Goal: Use online tool/utility: Utilize a website feature to perform a specific function

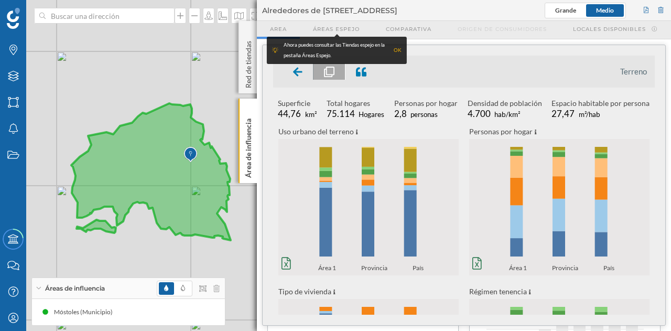
scroll to position [262, 0]
click at [125, 24] on div "© Mapbox © OpenStreetMap Improve this map" at bounding box center [335, 165] width 671 height 331
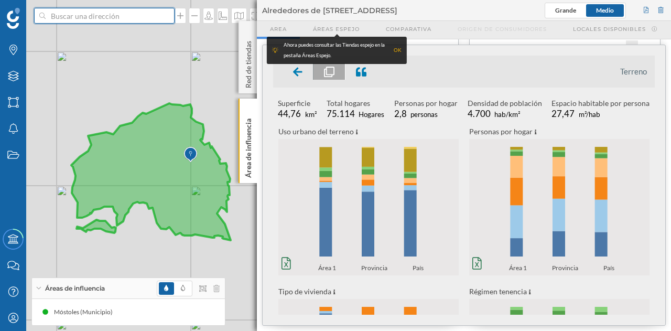
click at [122, 19] on input at bounding box center [104, 16] width 117 height 16
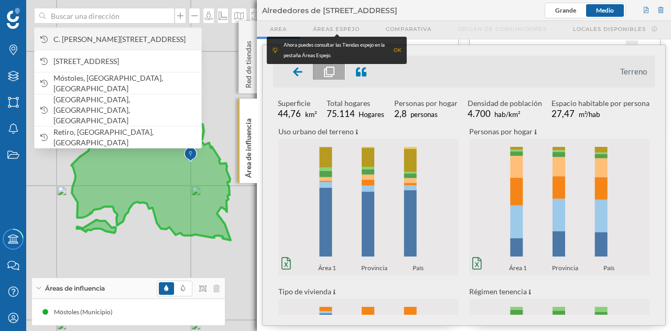
click at [122, 39] on span "C. [PERSON_NAME][STREET_ADDRESS]" at bounding box center [124, 39] width 143 height 10
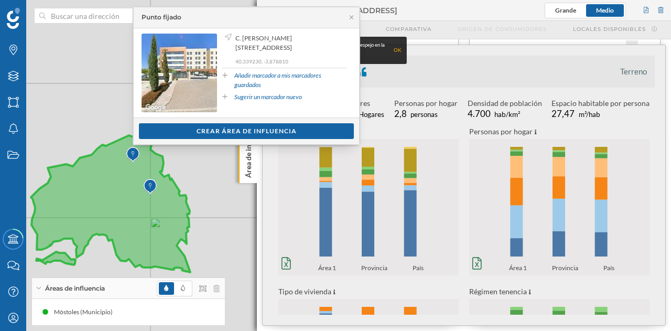
click at [221, 289] on div "Áreas de influencia" at bounding box center [128, 288] width 193 height 21
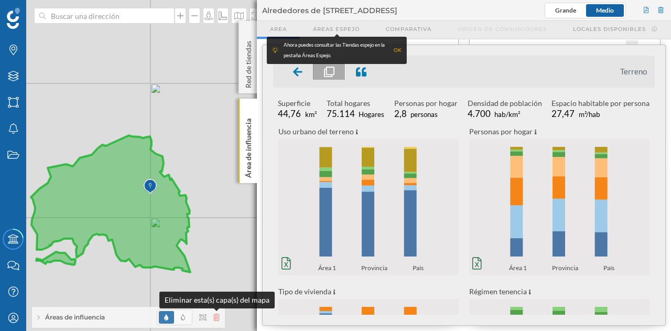
click at [219, 317] on icon at bounding box center [216, 316] width 6 height 7
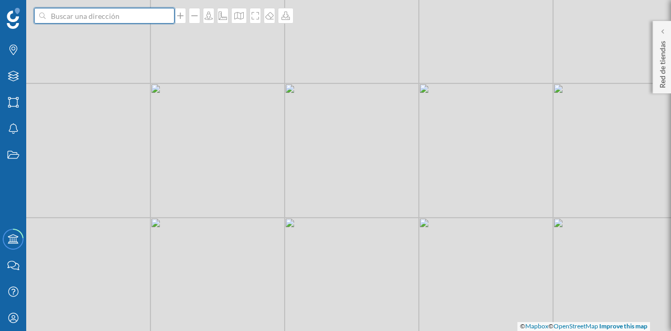
click at [117, 16] on input at bounding box center [104, 16] width 117 height 16
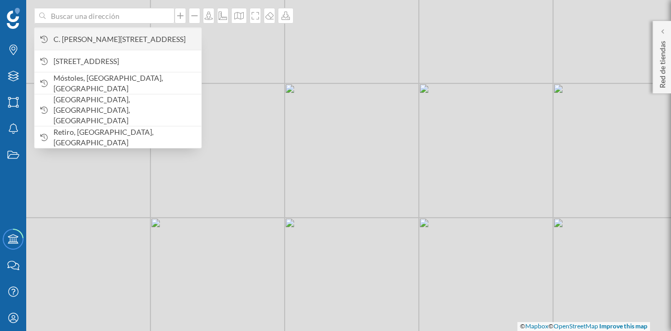
click at [114, 38] on span "C. [PERSON_NAME][STREET_ADDRESS]" at bounding box center [124, 39] width 143 height 10
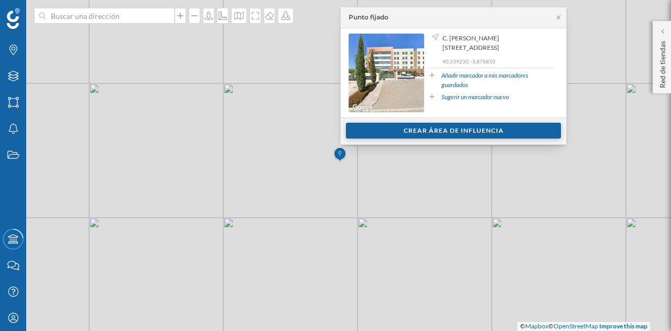
click at [405, 134] on div "Crear área de influencia" at bounding box center [453, 131] width 215 height 16
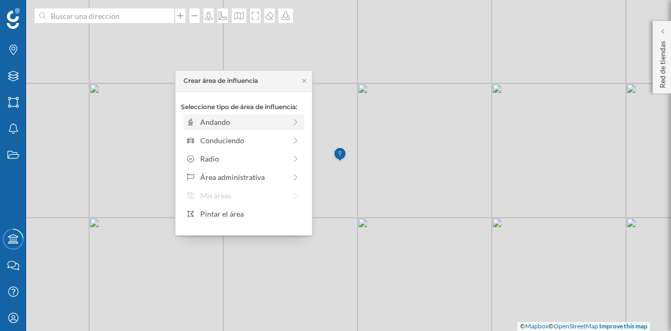
click at [222, 127] on div "Andando" at bounding box center [243, 122] width 121 height 16
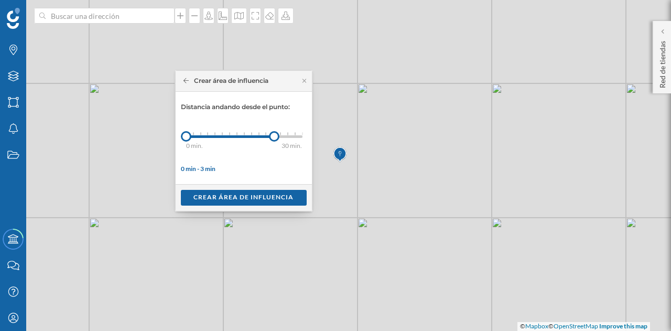
drag, startPoint x: 197, startPoint y: 136, endPoint x: 274, endPoint y: 143, distance: 76.8
click at [274, 143] on div "Distancia andando desde el punto: 0 min. 3 min. 4 min. 5 min. 6 min. 7 min. 8 m…" at bounding box center [244, 137] width 126 height 71
click at [279, 137] on div at bounding box center [279, 136] width 10 height 10
click at [262, 194] on div "Crear área de influencia" at bounding box center [244, 197] width 126 height 16
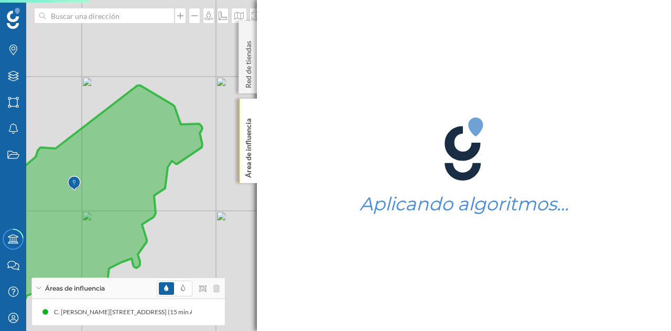
drag, startPoint x: 106, startPoint y: 136, endPoint x: 133, endPoint y: 233, distance: 100.6
click at [133, 233] on icon at bounding box center [80, 193] width 245 height 216
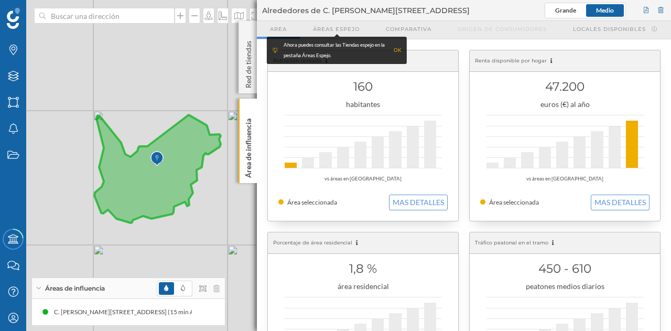
drag, startPoint x: 140, startPoint y: 199, endPoint x: 170, endPoint y: 173, distance: 39.0
click at [170, 173] on icon at bounding box center [157, 169] width 126 height 108
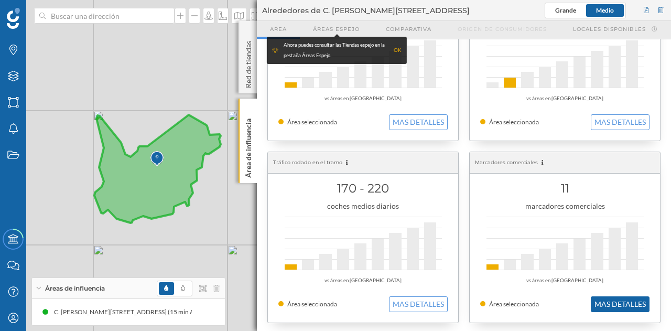
click at [624, 306] on button "MAS DETALLES" at bounding box center [620, 304] width 59 height 16
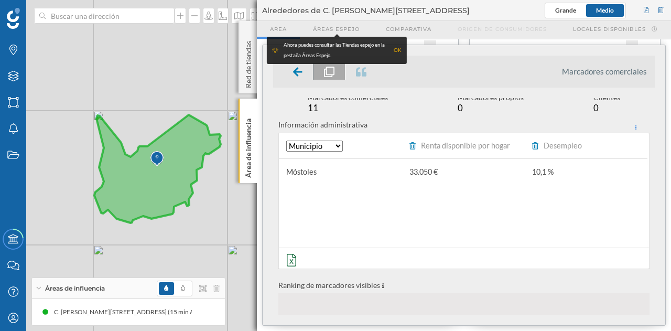
scroll to position [0, 0]
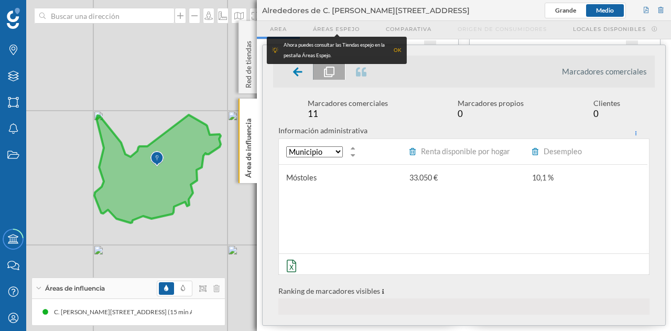
click at [321, 150] on select "Municipio Código postal" at bounding box center [314, 151] width 57 height 11
drag, startPoint x: 321, startPoint y: 150, endPoint x: 337, endPoint y: 112, distance: 41.7
click at [321, 150] on select "Municipio Código postal" at bounding box center [314, 151] width 57 height 11
click at [302, 71] on icon at bounding box center [297, 71] width 9 height 9
